Goal: Find specific page/section: Find specific page/section

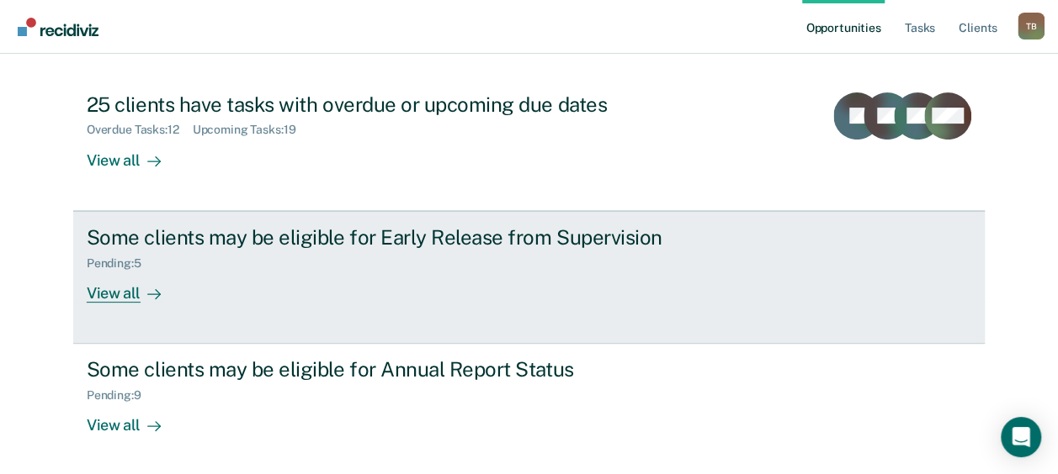
scroll to position [172, 0]
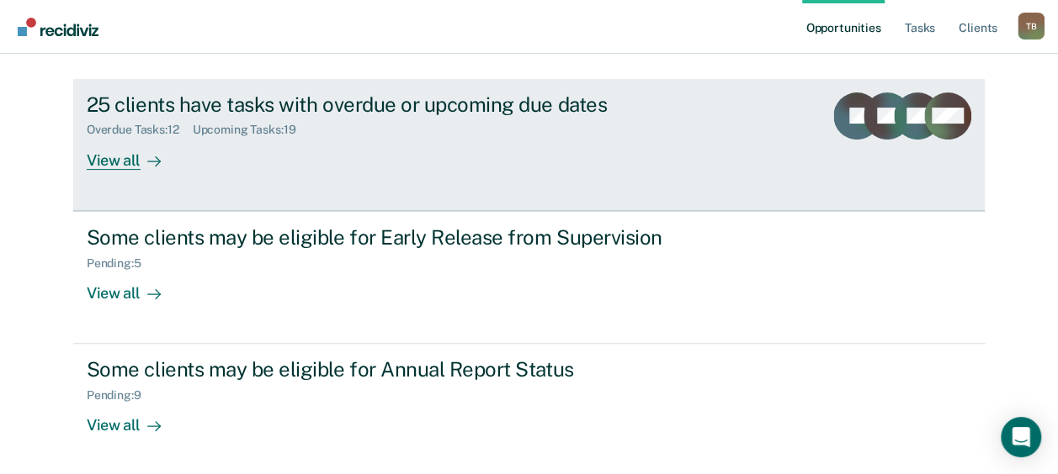
click at [310, 110] on div "25 clients have tasks with overdue or upcoming due dates" at bounding box center [382, 105] width 591 height 24
